Goal: Information Seeking & Learning: Learn about a topic

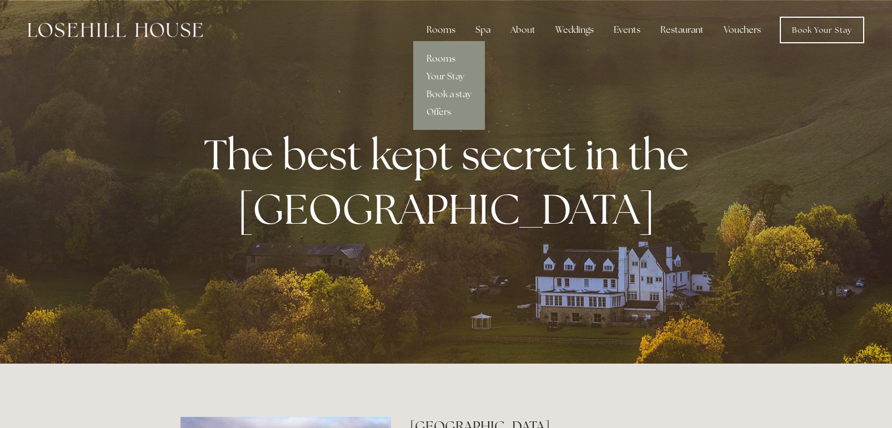
click at [450, 52] on link "Rooms" at bounding box center [449, 59] width 72 height 18
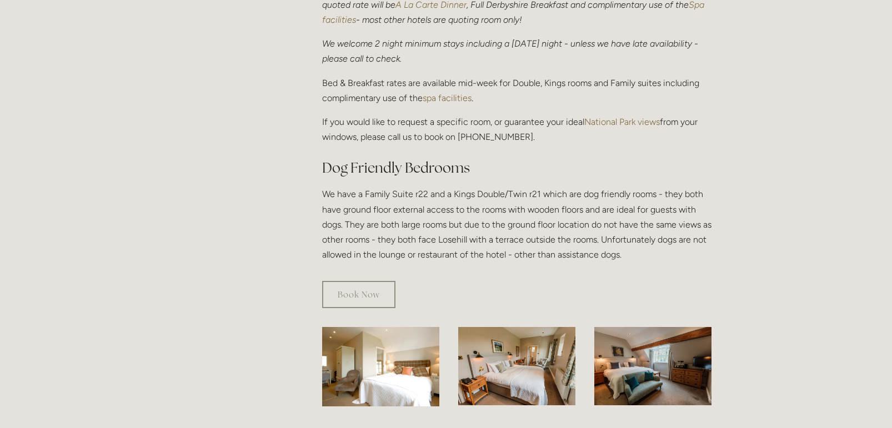
scroll to position [490, 0]
click at [369, 280] on link "Book Now" at bounding box center [358, 293] width 73 height 27
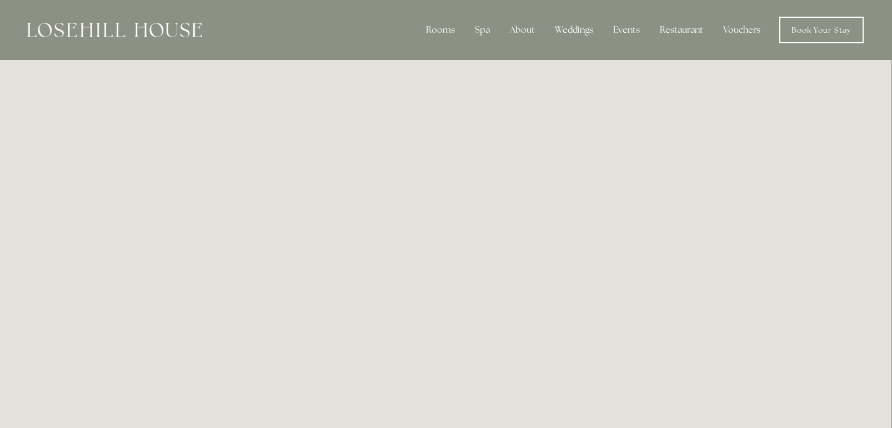
scroll to position [0, 1]
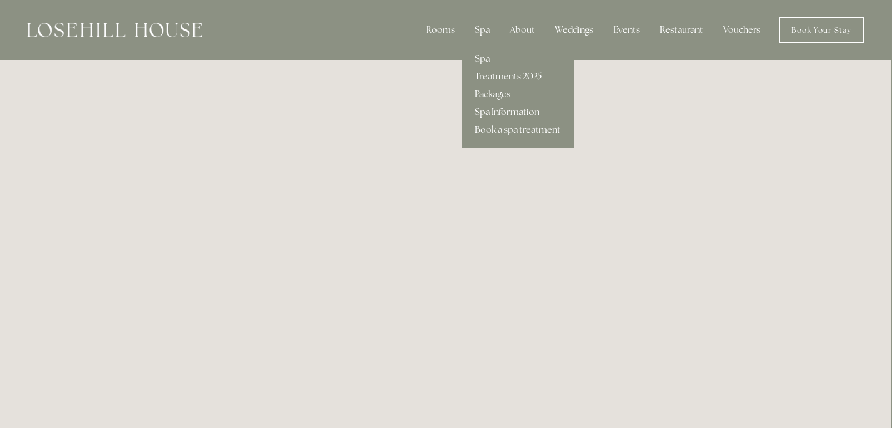
click at [502, 112] on link "Spa Information" at bounding box center [517, 112] width 112 height 18
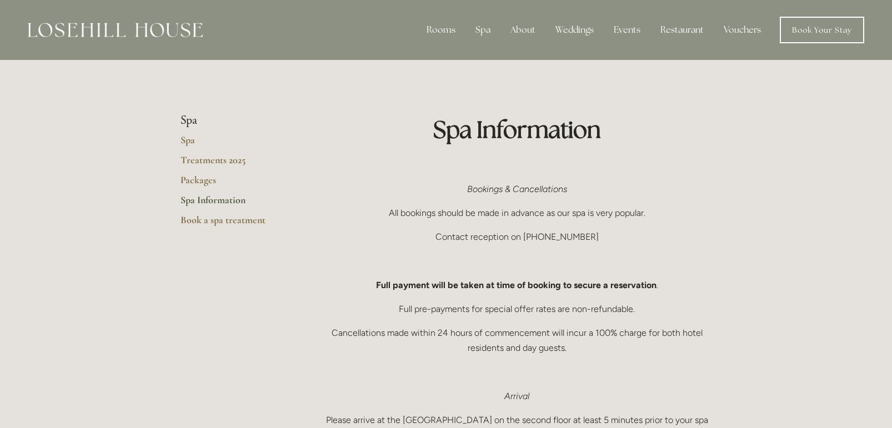
click at [182, 139] on link "Spa" at bounding box center [233, 144] width 106 height 20
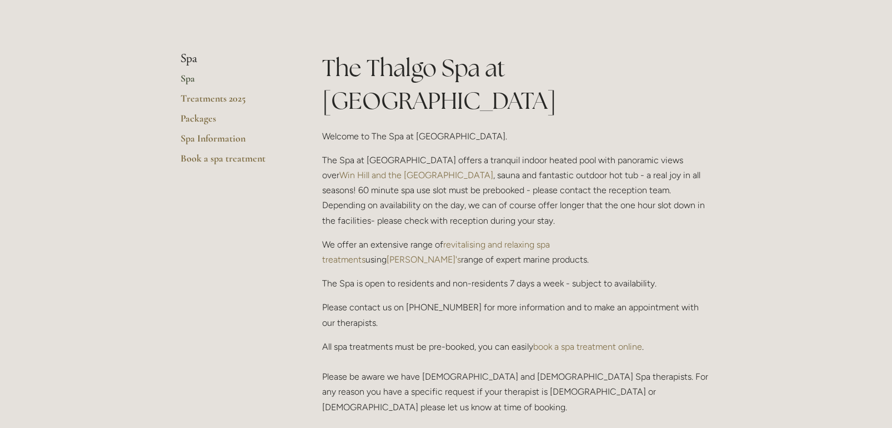
scroll to position [235, 0]
click at [200, 117] on link "Packages" at bounding box center [233, 122] width 106 height 20
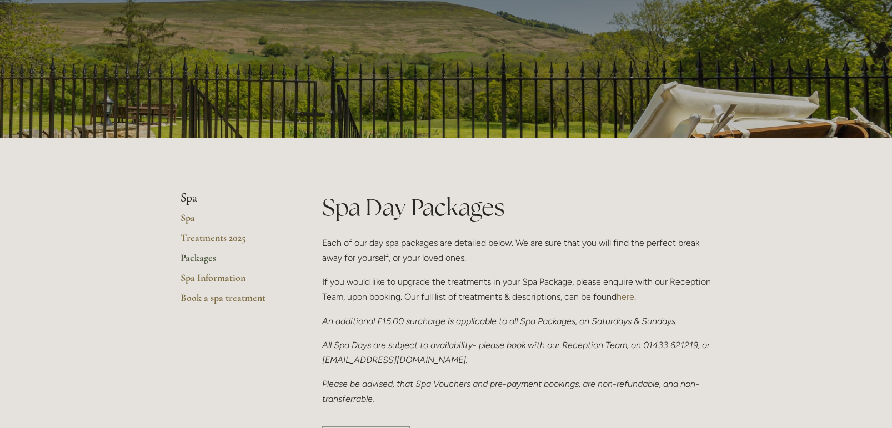
scroll to position [97, 0]
